Goal: Find specific page/section: Find specific page/section

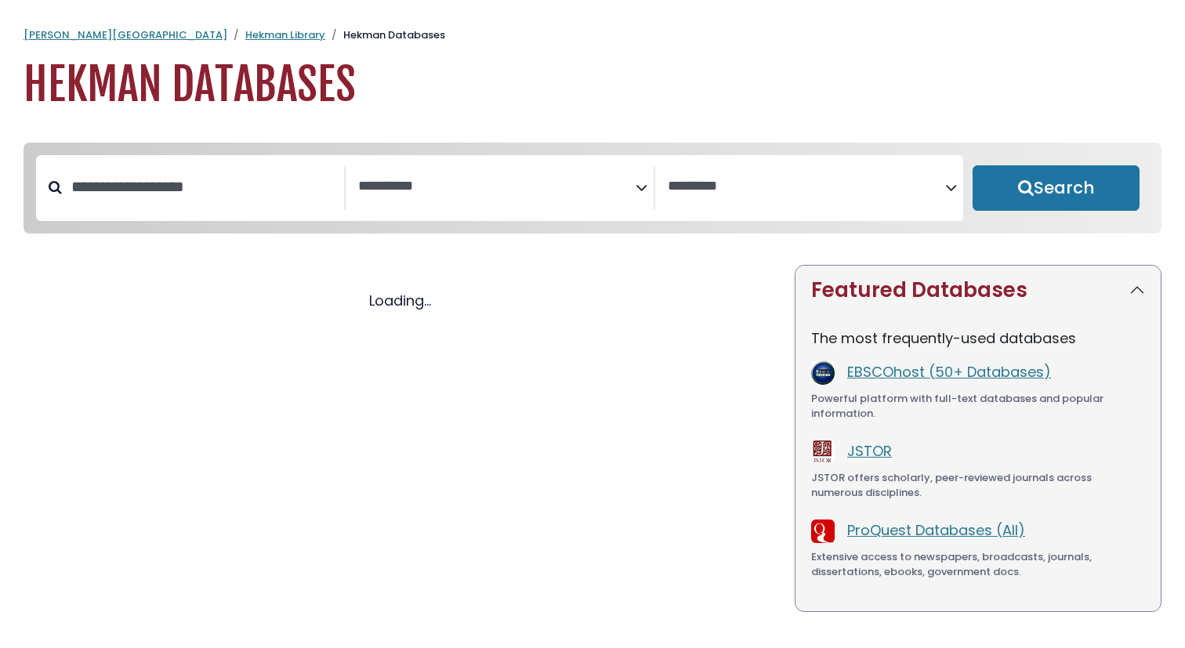
select select "Database Subject Filter"
select select "Database Vendors Filter"
select select "Database Subject Filter"
select select "Database Vendors Filter"
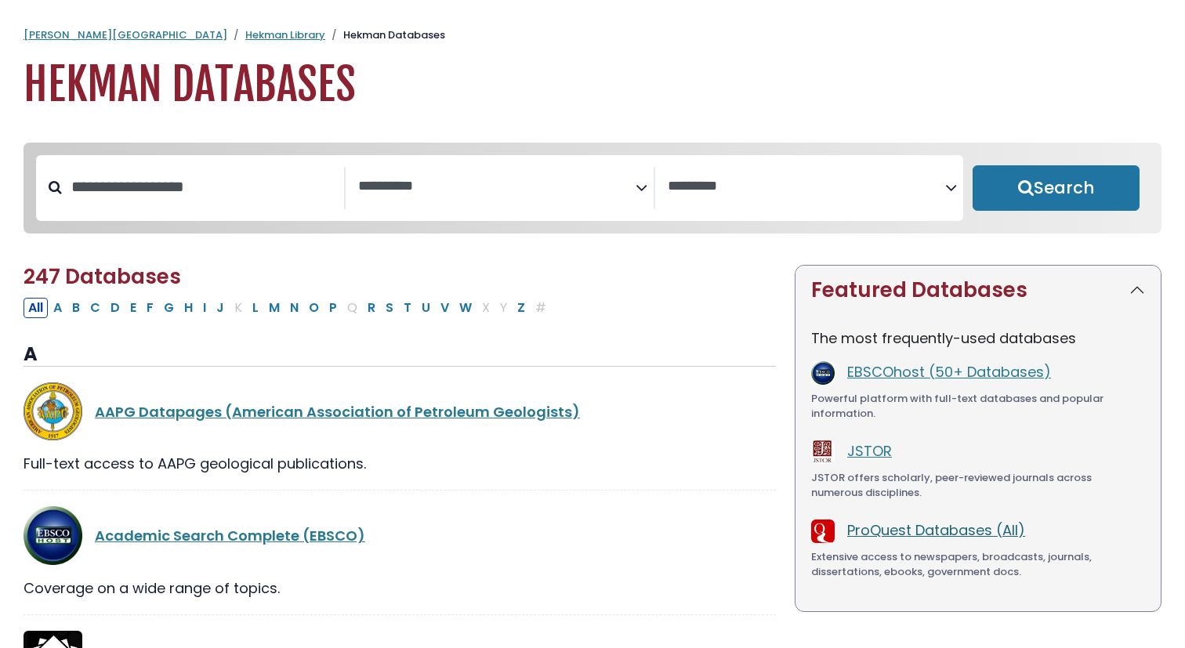
click at [933, 530] on link "ProQuest Databases (All)" at bounding box center [936, 530] width 178 height 20
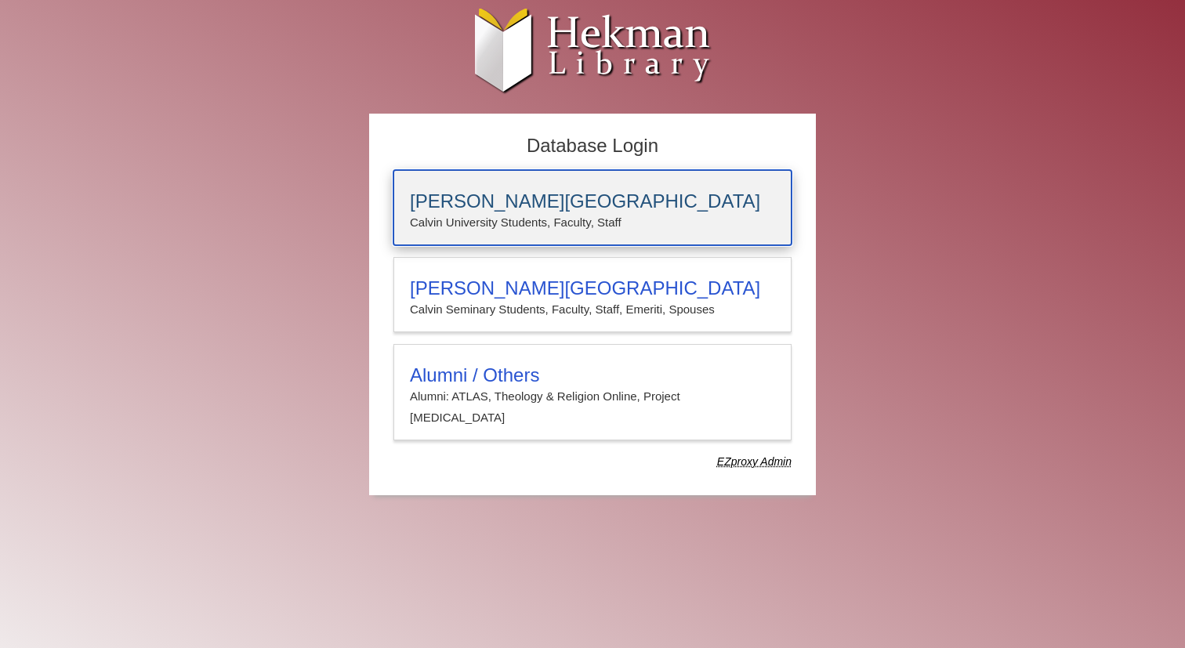
click at [480, 219] on p "Calvin University Students, Faculty, Staff" at bounding box center [592, 222] width 365 height 20
